Goal: Check status: Check status

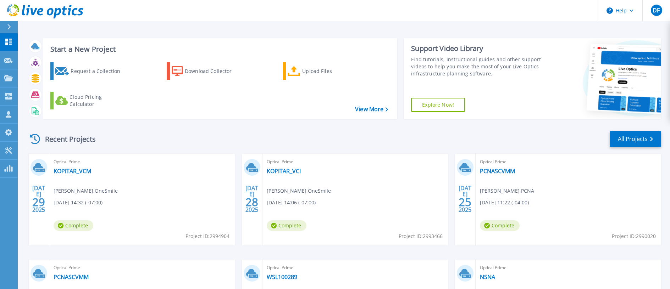
click at [321, 136] on div "Recent Projects All Projects" at bounding box center [344, 140] width 634 height 18
click at [492, 171] on link "PCNASCVMM" at bounding box center [497, 171] width 35 height 7
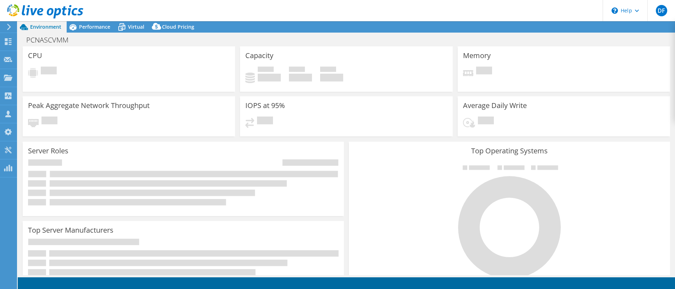
select select "USD"
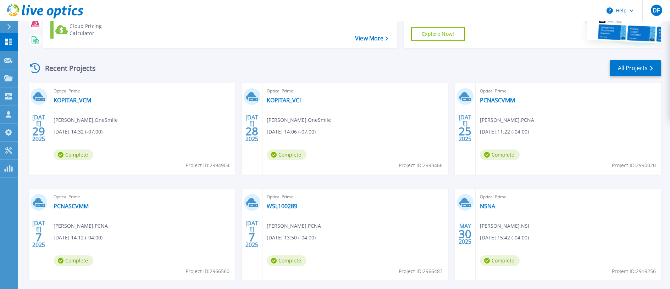
scroll to position [104, 0]
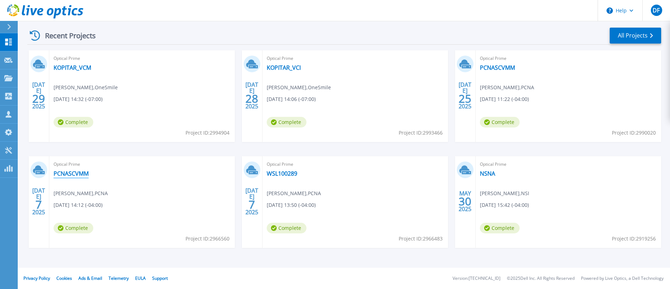
click at [75, 176] on link "PCNASCVMM" at bounding box center [71, 173] width 35 height 7
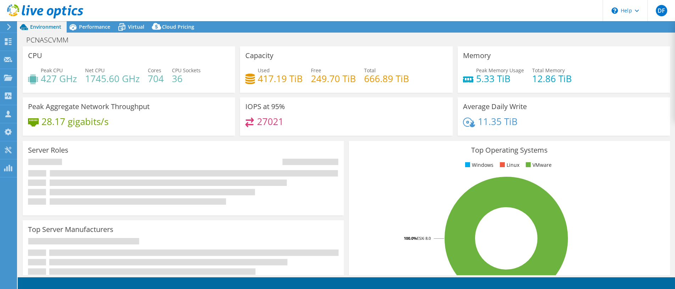
select select "USD"
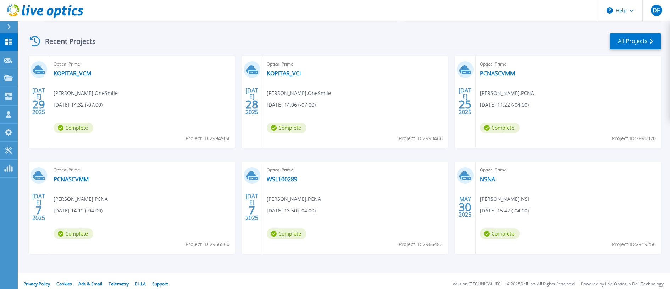
scroll to position [104, 0]
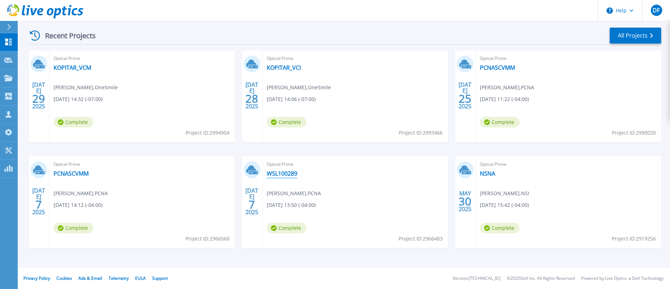
click at [271, 175] on link "WSL100289" at bounding box center [282, 173] width 30 height 7
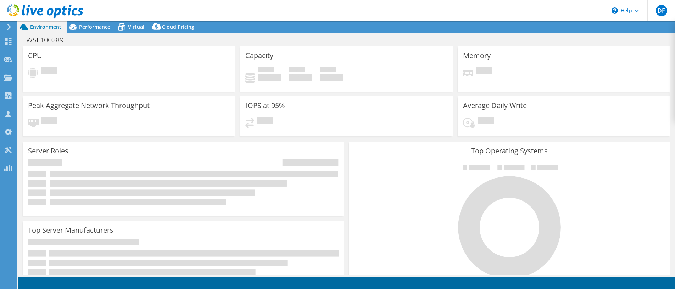
select select "USD"
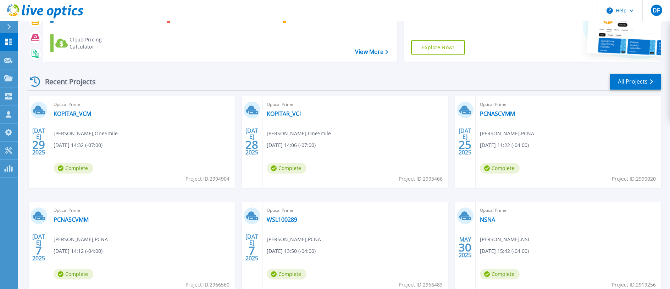
scroll to position [104, 0]
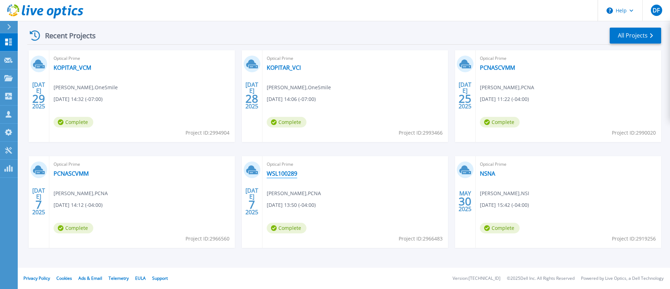
click at [279, 172] on link "WSL100289" at bounding box center [282, 173] width 30 height 7
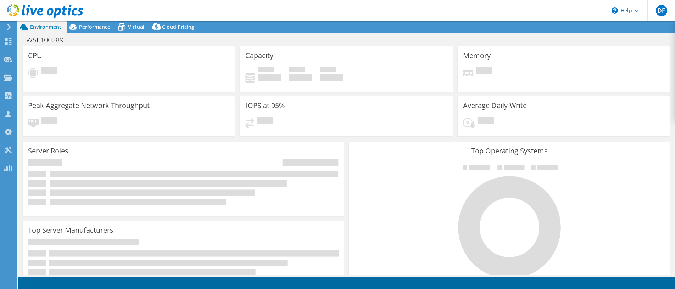
select select "USD"
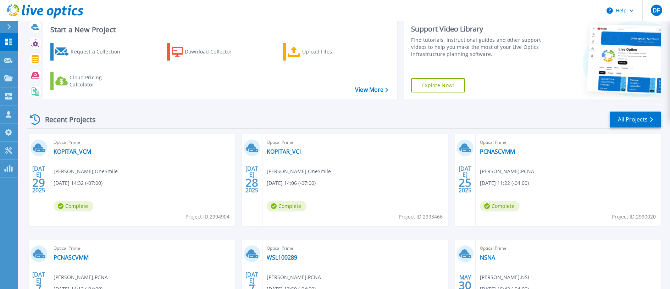
scroll to position [35, 0]
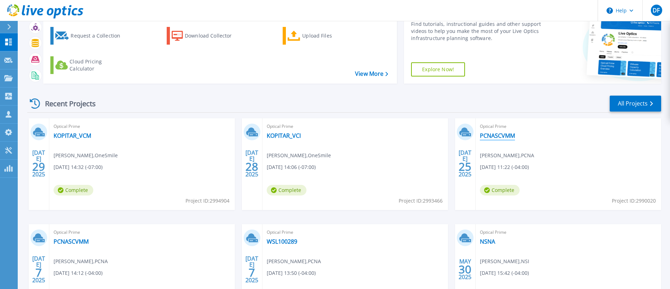
click at [494, 135] on link "PCNASCVMM" at bounding box center [497, 135] width 35 height 7
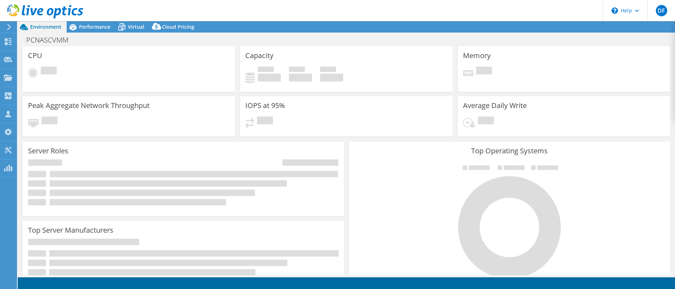
select select "USD"
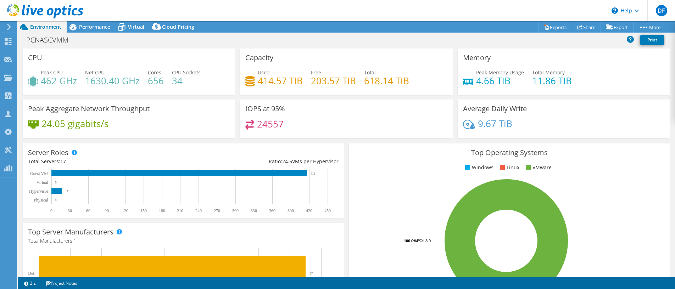
click at [363, 128] on div "24557" at bounding box center [346, 127] width 202 height 15
